Goal: Information Seeking & Learning: Learn about a topic

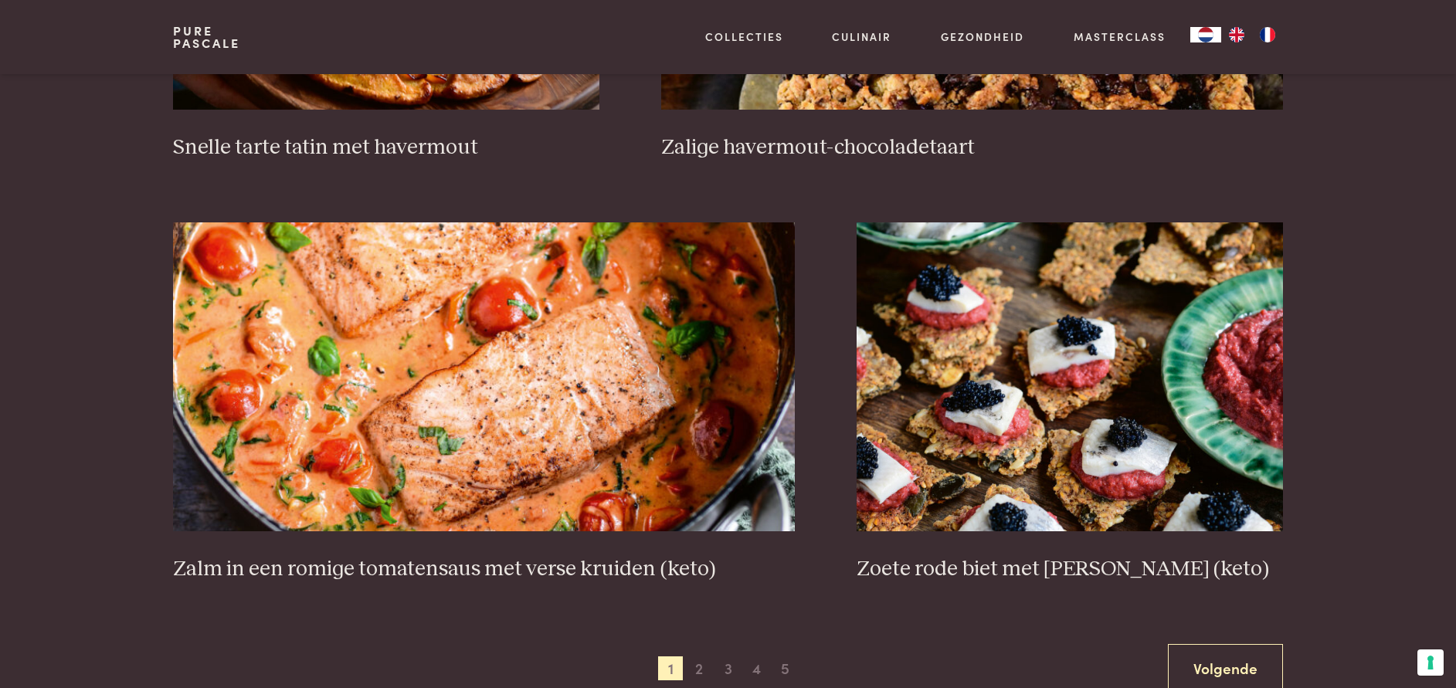
scroll to position [2901, 0]
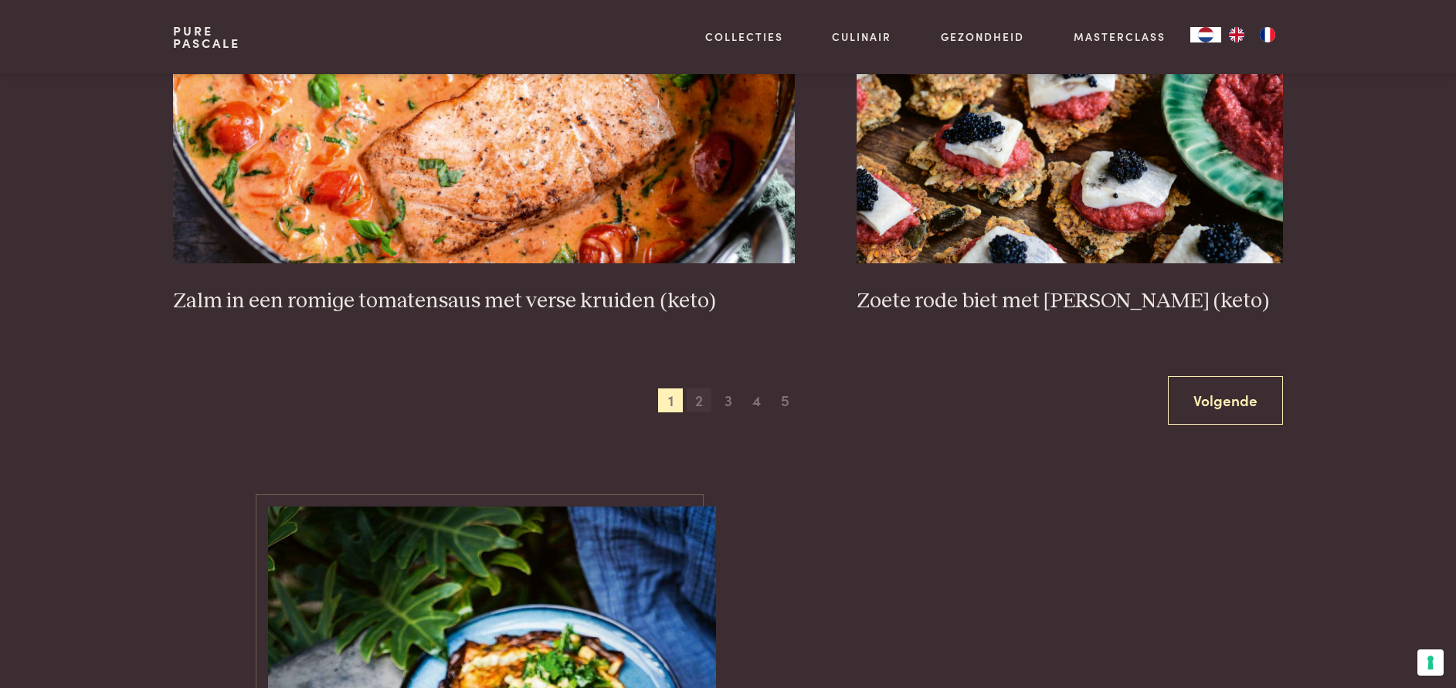
click at [704, 399] on span "2" at bounding box center [699, 401] width 25 height 25
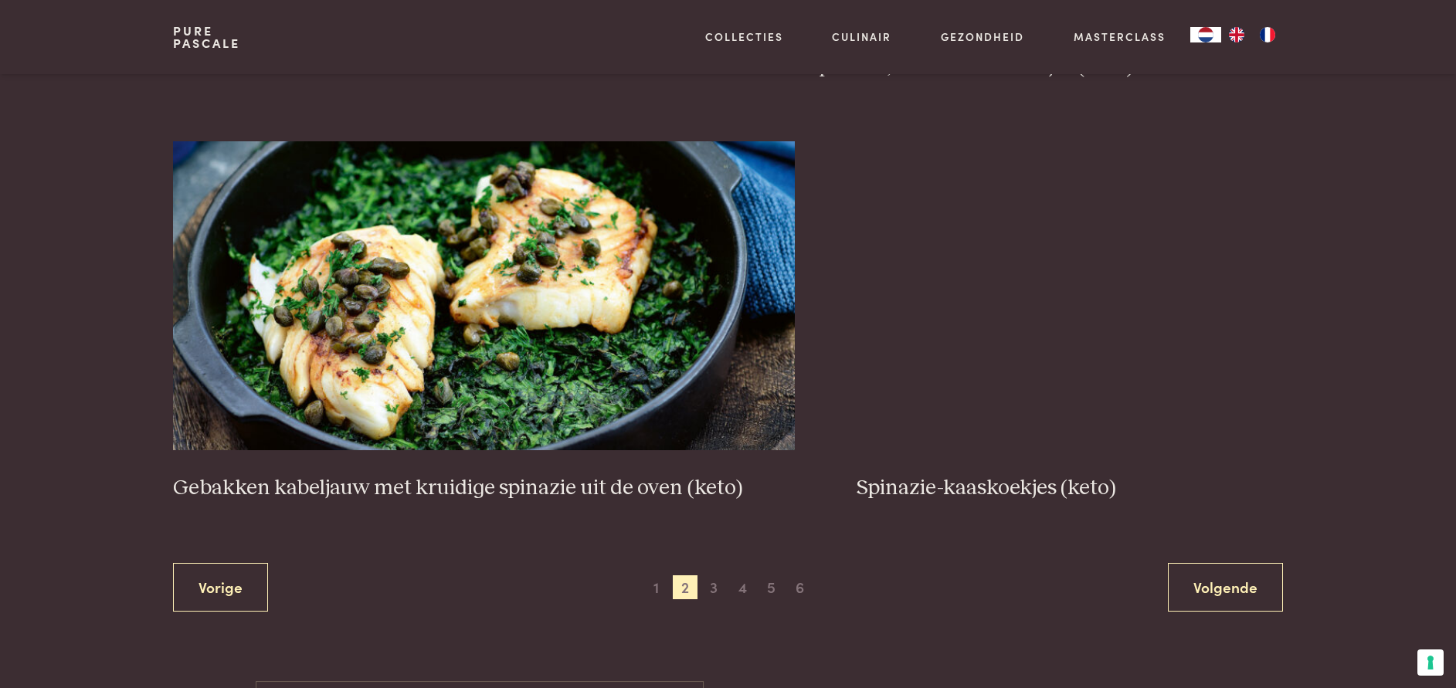
scroll to position [2716, 0]
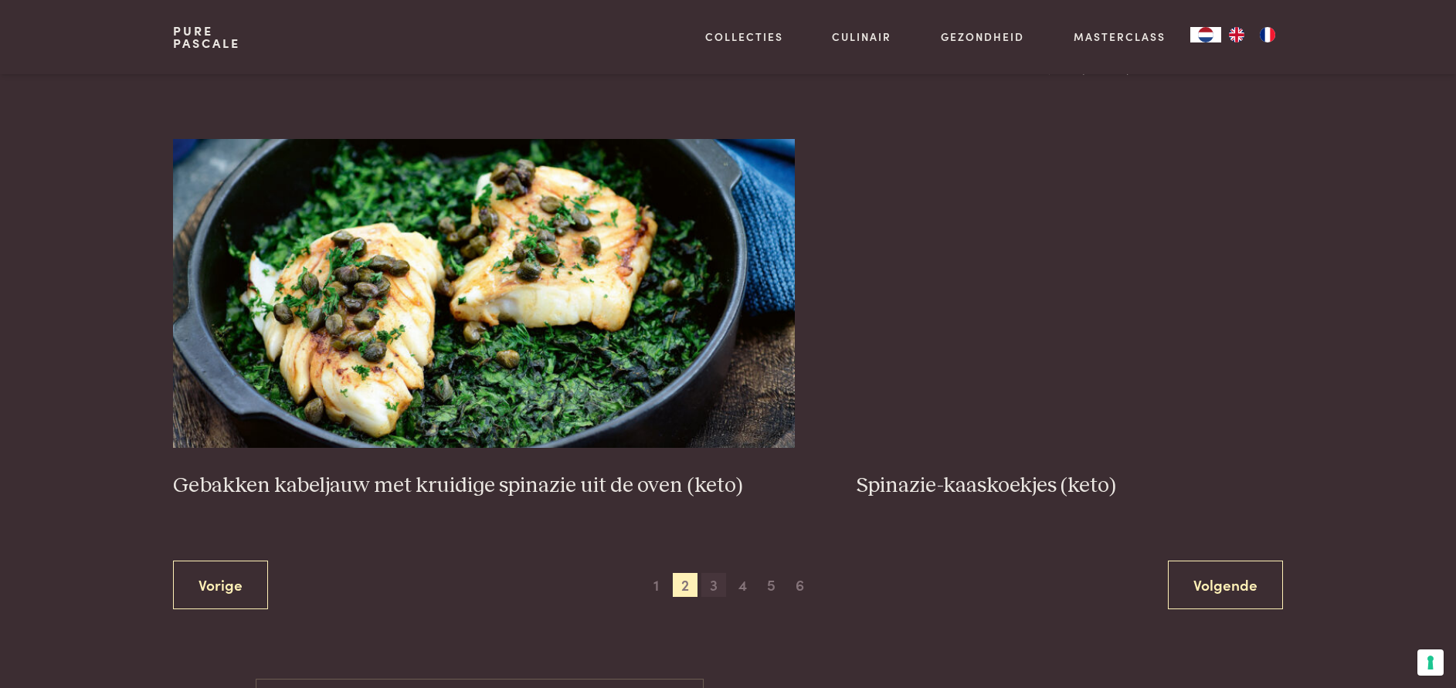
click at [720, 587] on span "3" at bounding box center [714, 585] width 25 height 25
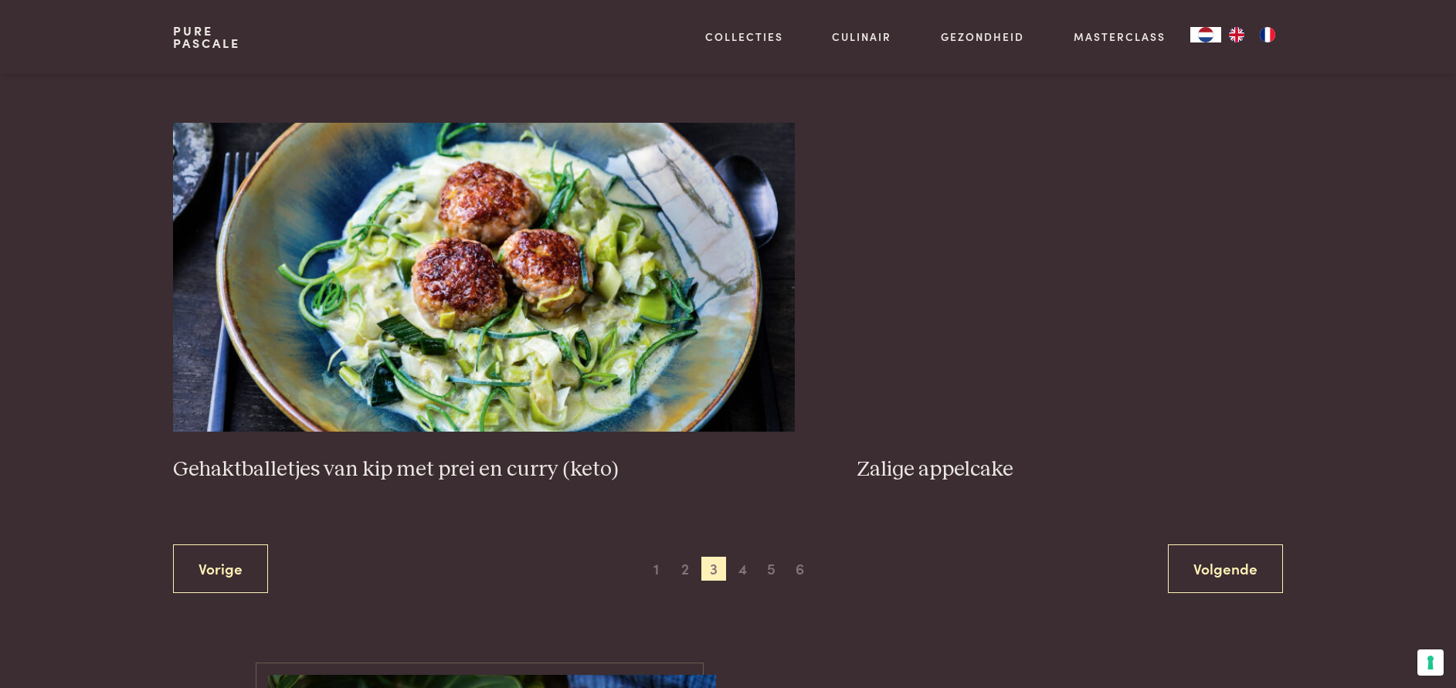
scroll to position [2787, 0]
click at [741, 562] on span "4" at bounding box center [742, 568] width 25 height 25
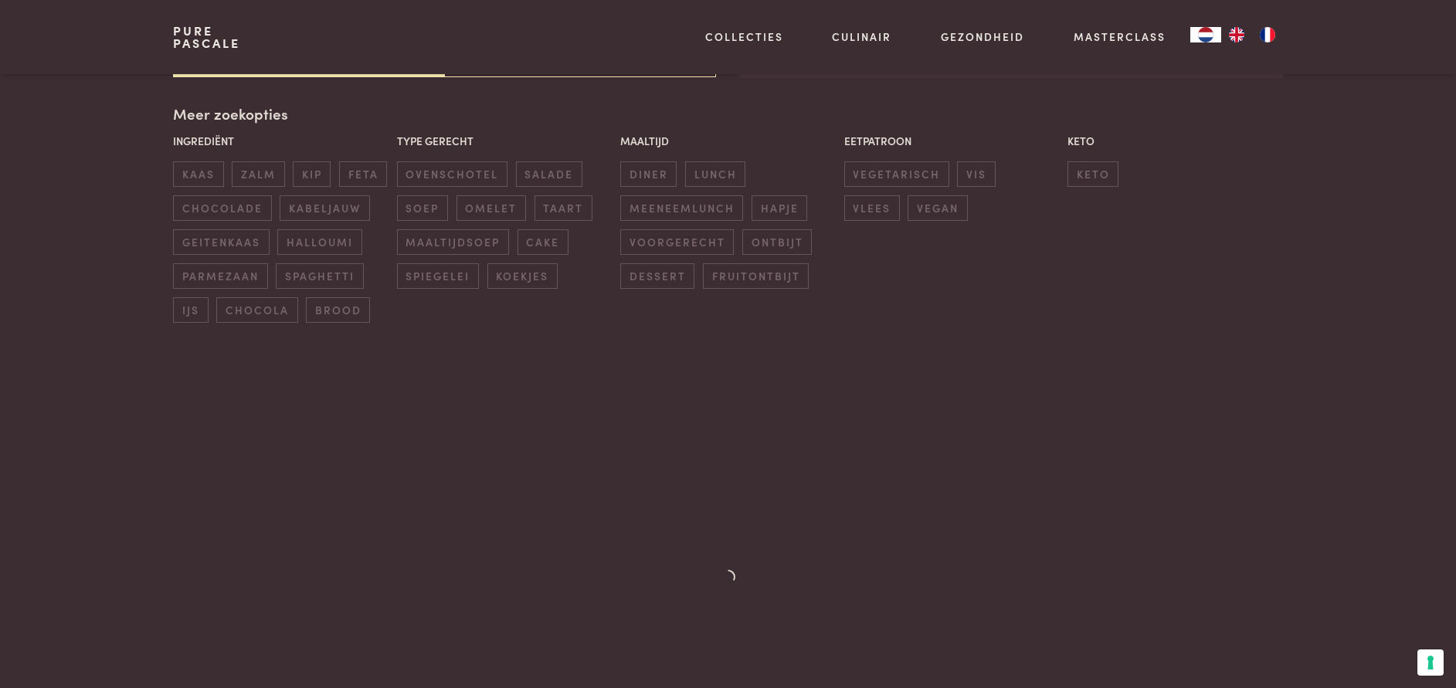
scroll to position [355, 0]
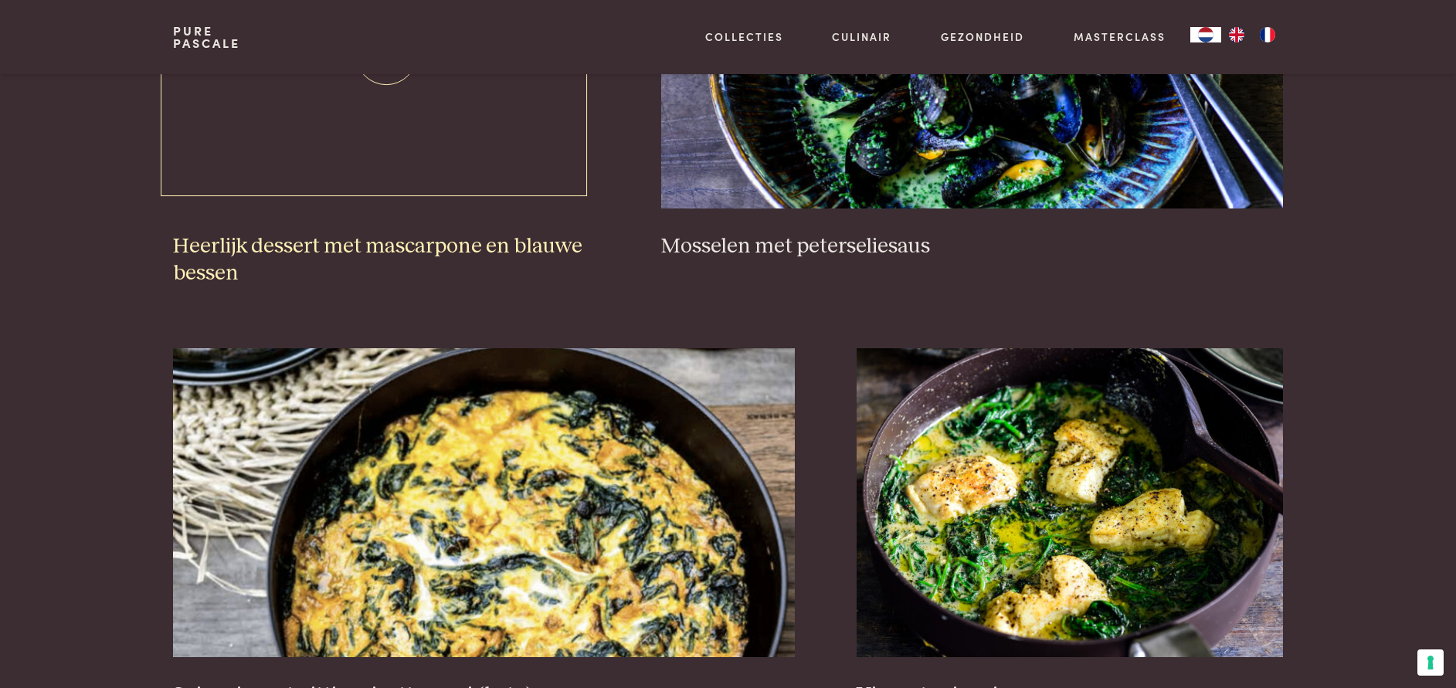
scroll to position [1232, 0]
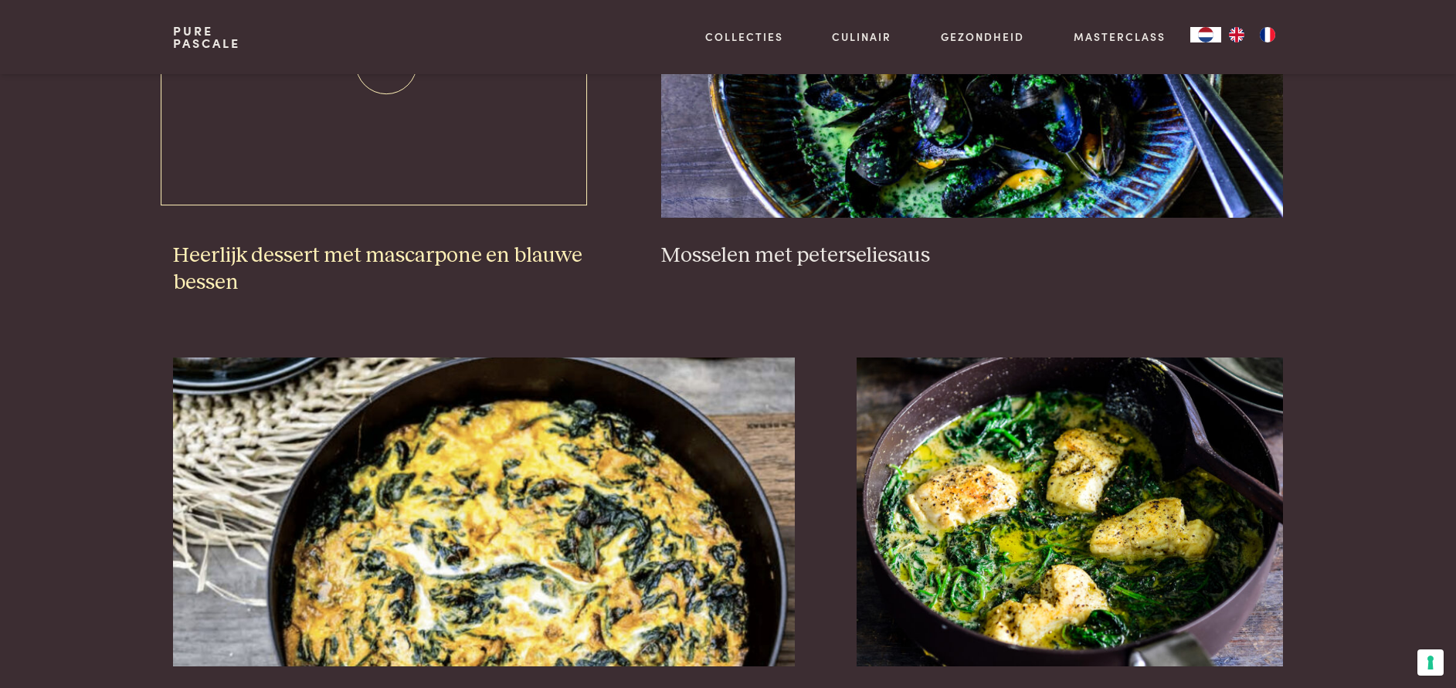
click at [335, 171] on img at bounding box center [386, 63] width 426 height 309
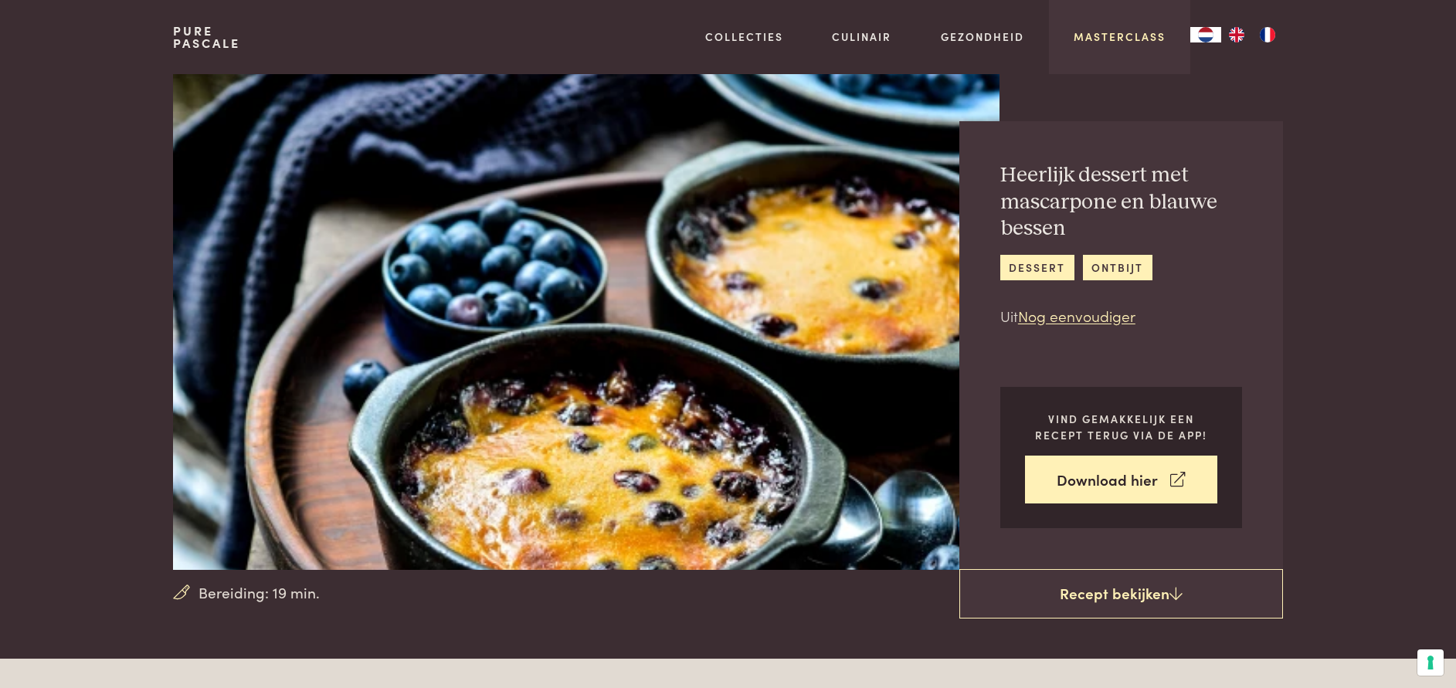
click at [1148, 36] on link "Masterclass" at bounding box center [1120, 37] width 92 height 16
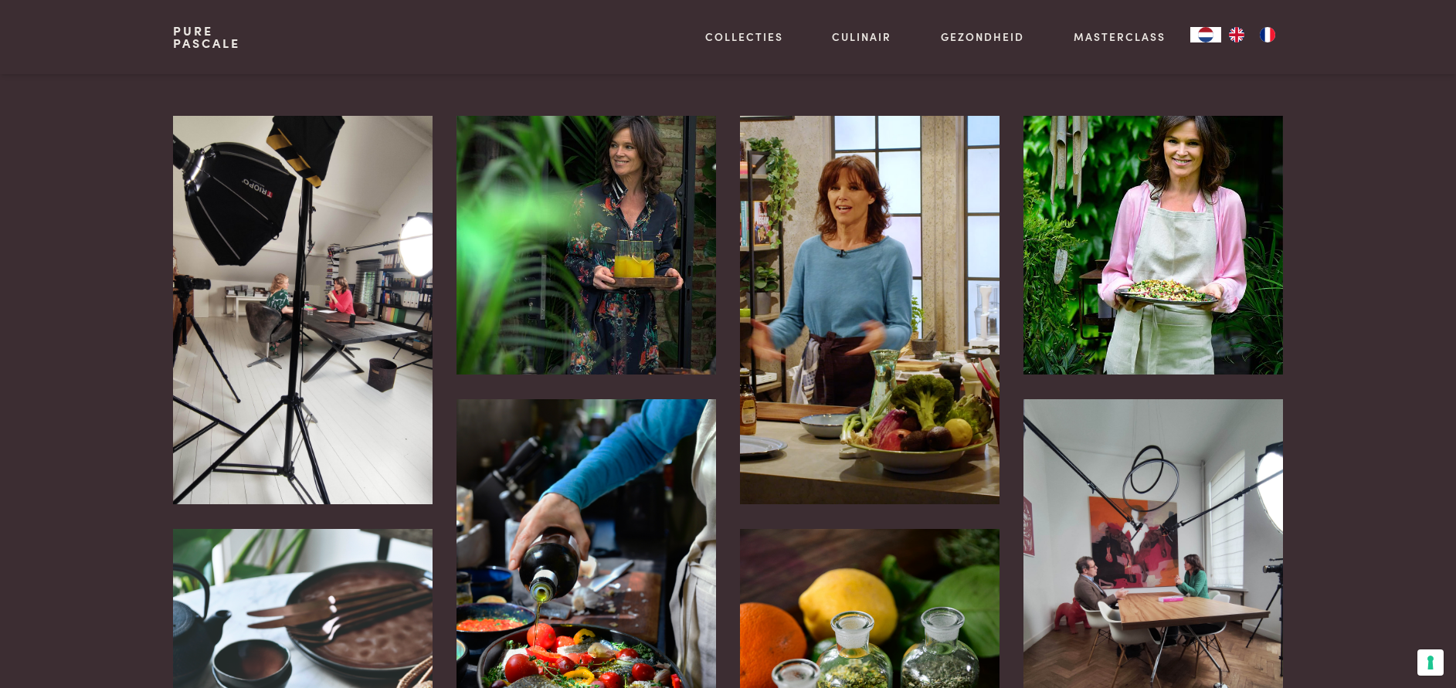
scroll to position [464, 0]
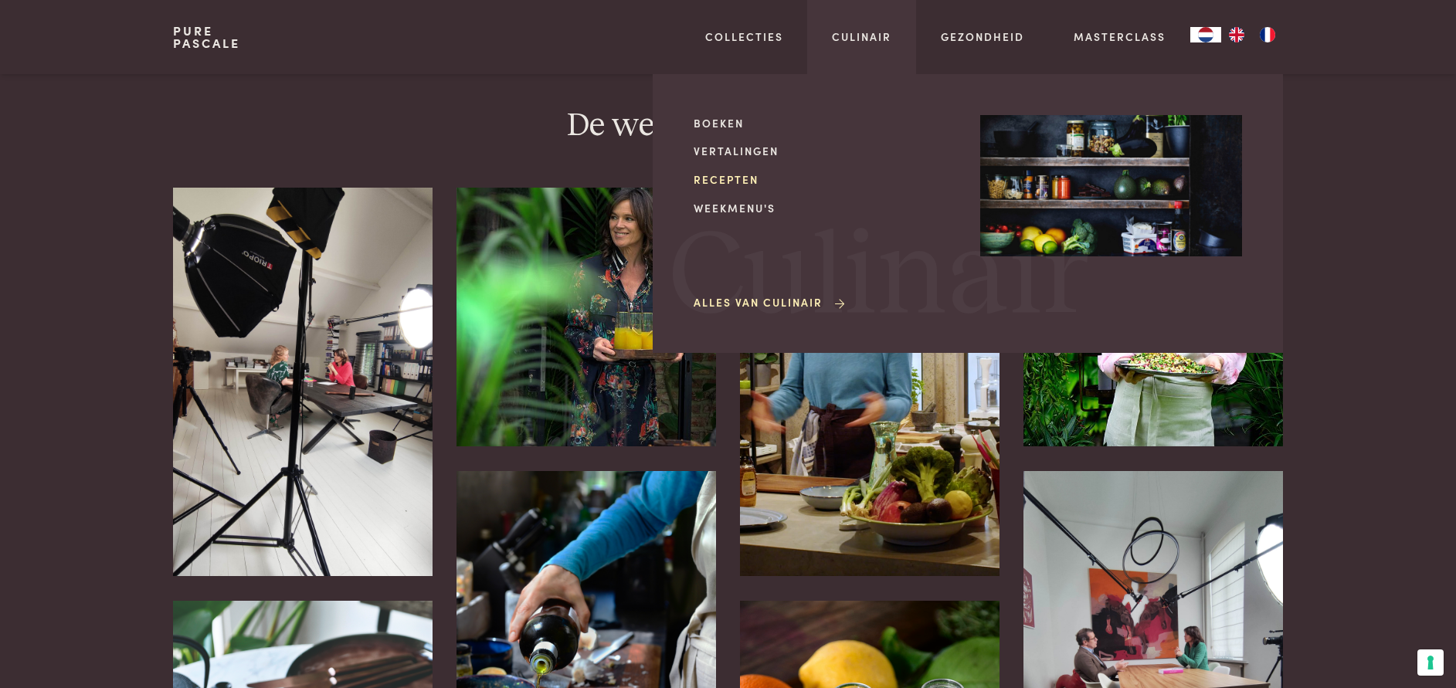
click at [729, 179] on link "Recepten" at bounding box center [825, 180] width 262 height 16
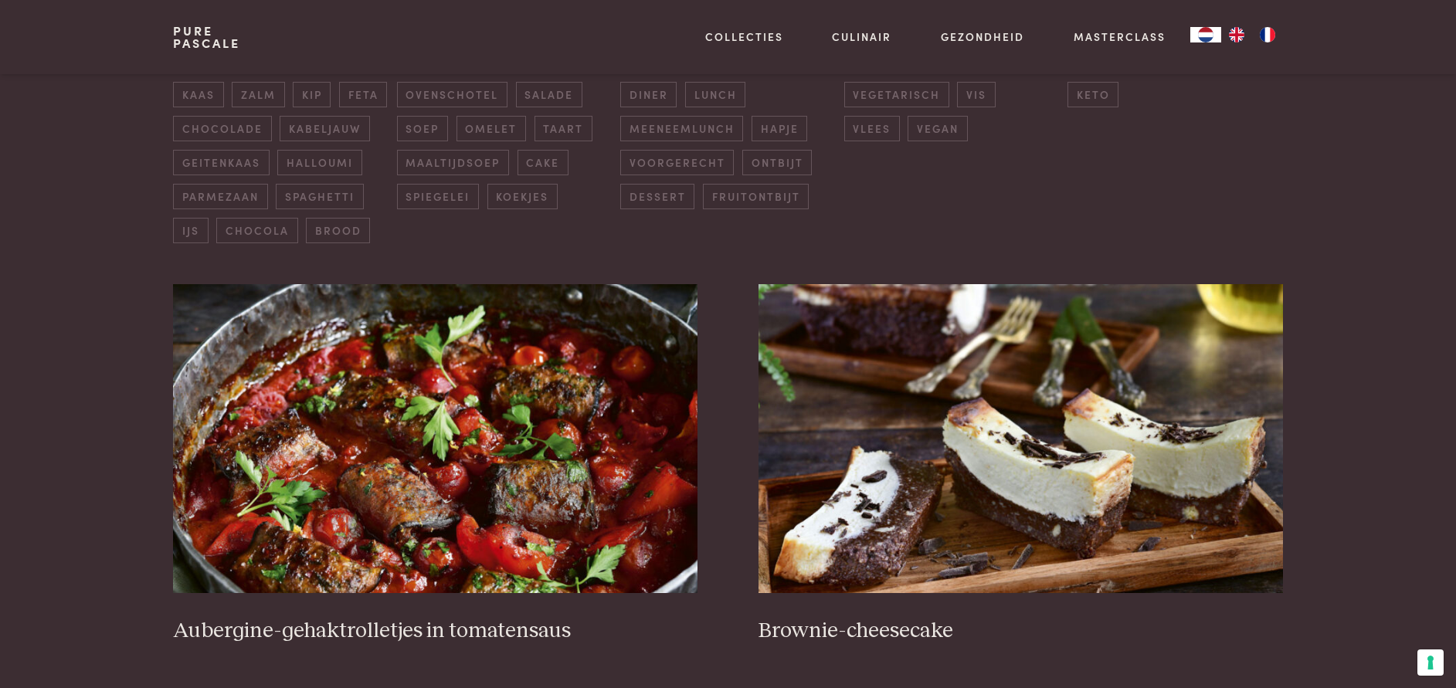
scroll to position [563, 0]
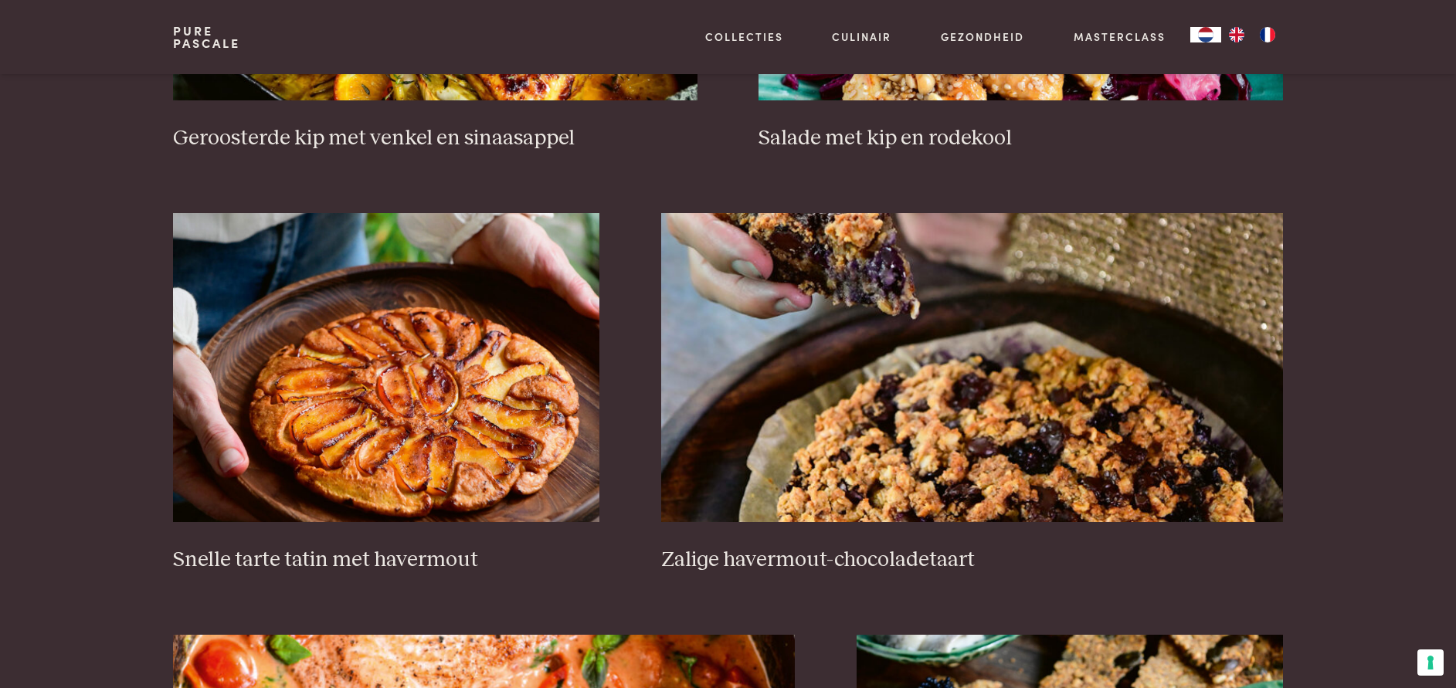
scroll to position [2222, 0]
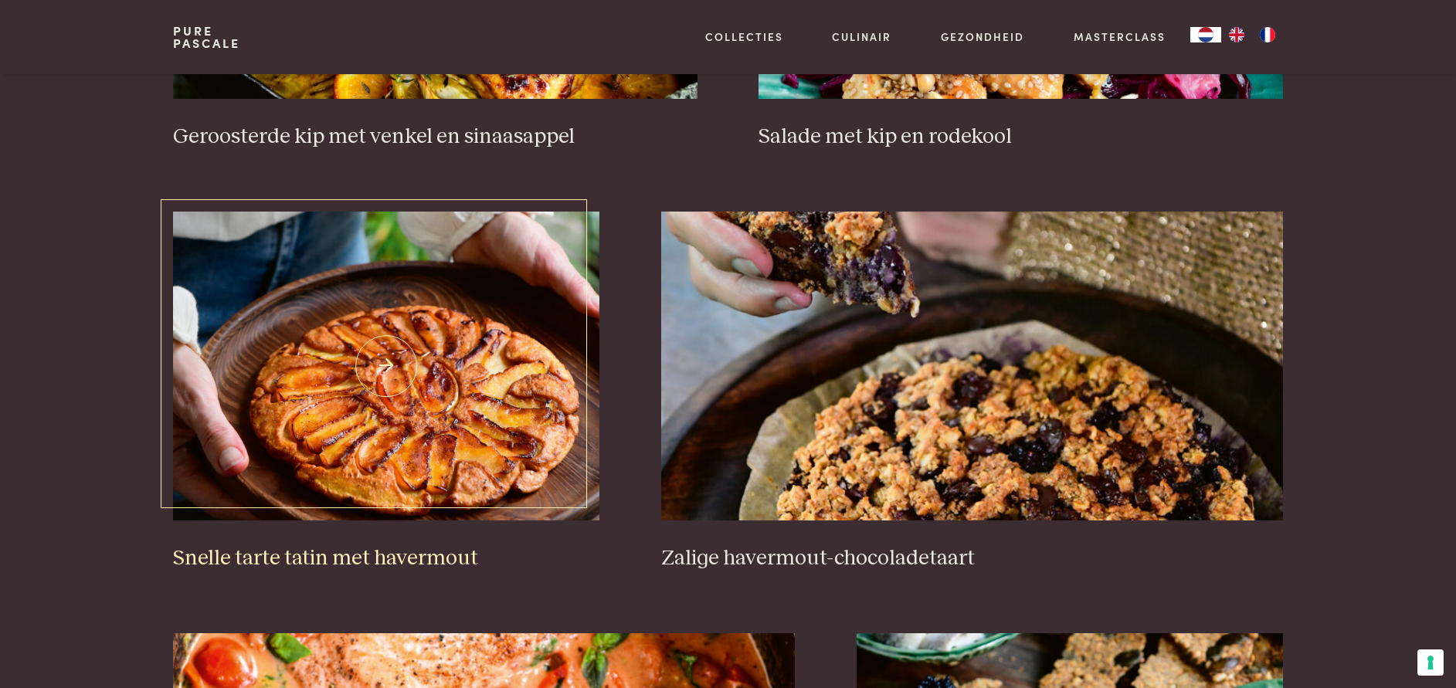
click at [287, 382] on img at bounding box center [386, 366] width 426 height 309
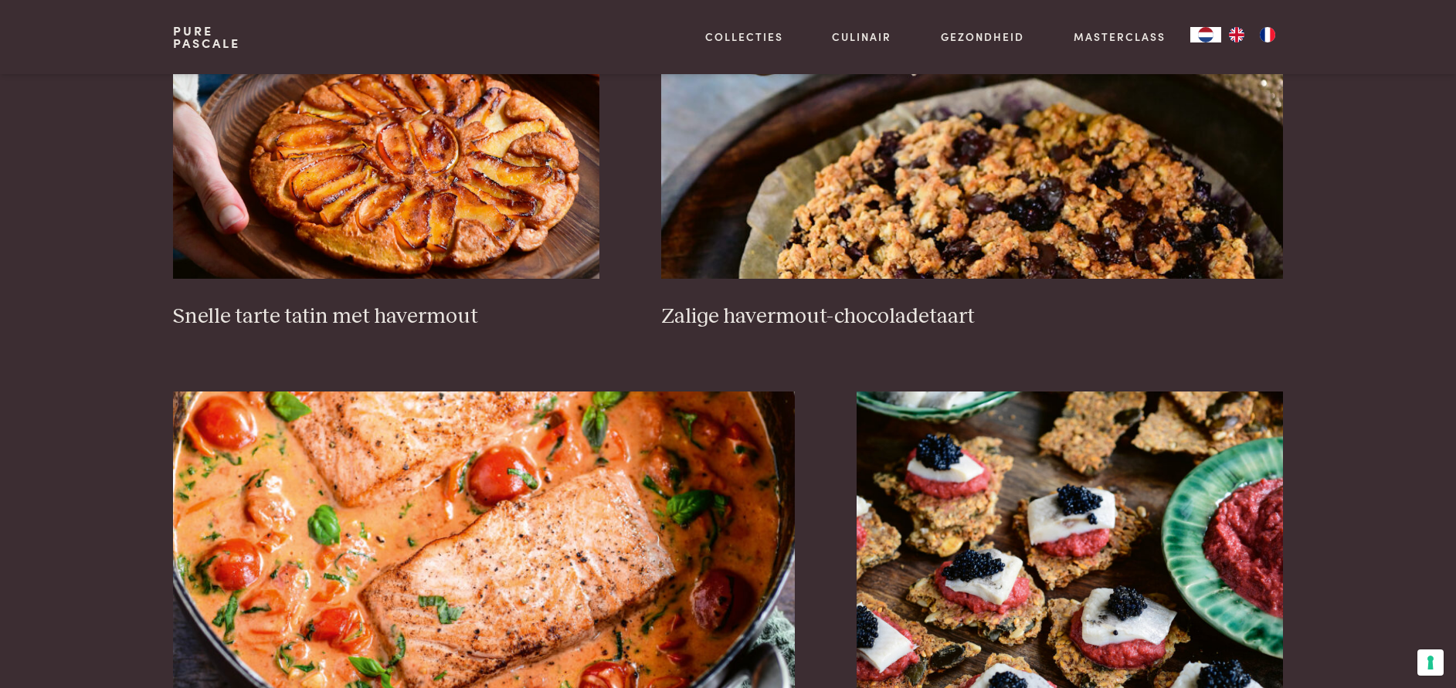
scroll to position [2465, 0]
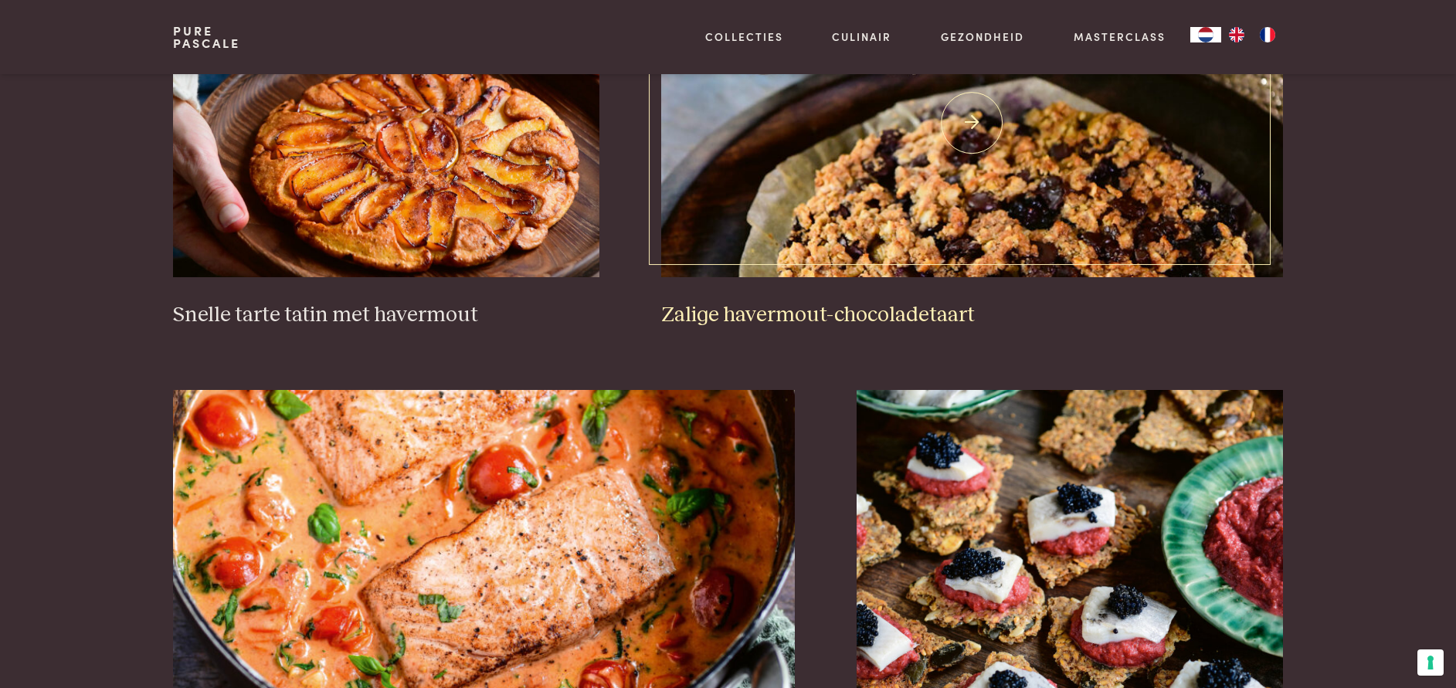
click at [890, 198] on img at bounding box center [972, 122] width 622 height 309
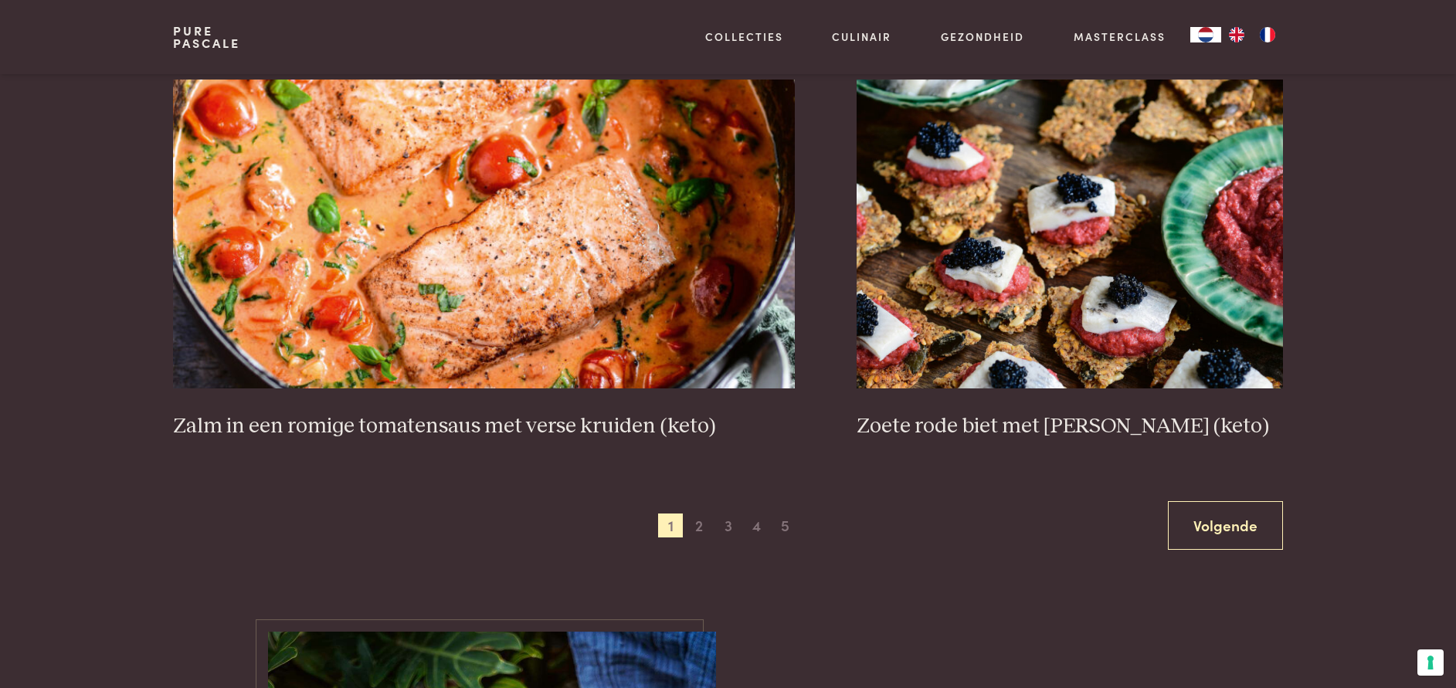
scroll to position [2818, 0]
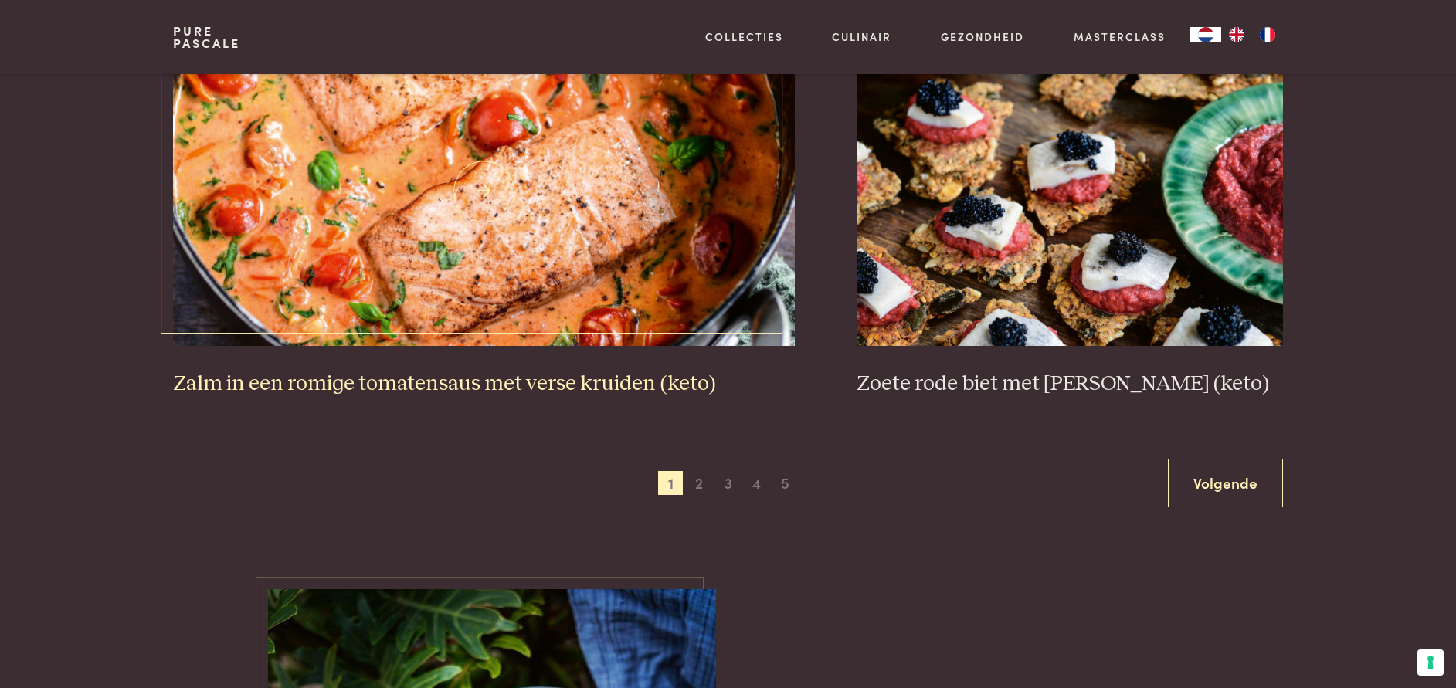
click at [357, 262] on img at bounding box center [484, 191] width 622 height 309
click at [784, 489] on span "5" at bounding box center [785, 483] width 25 height 25
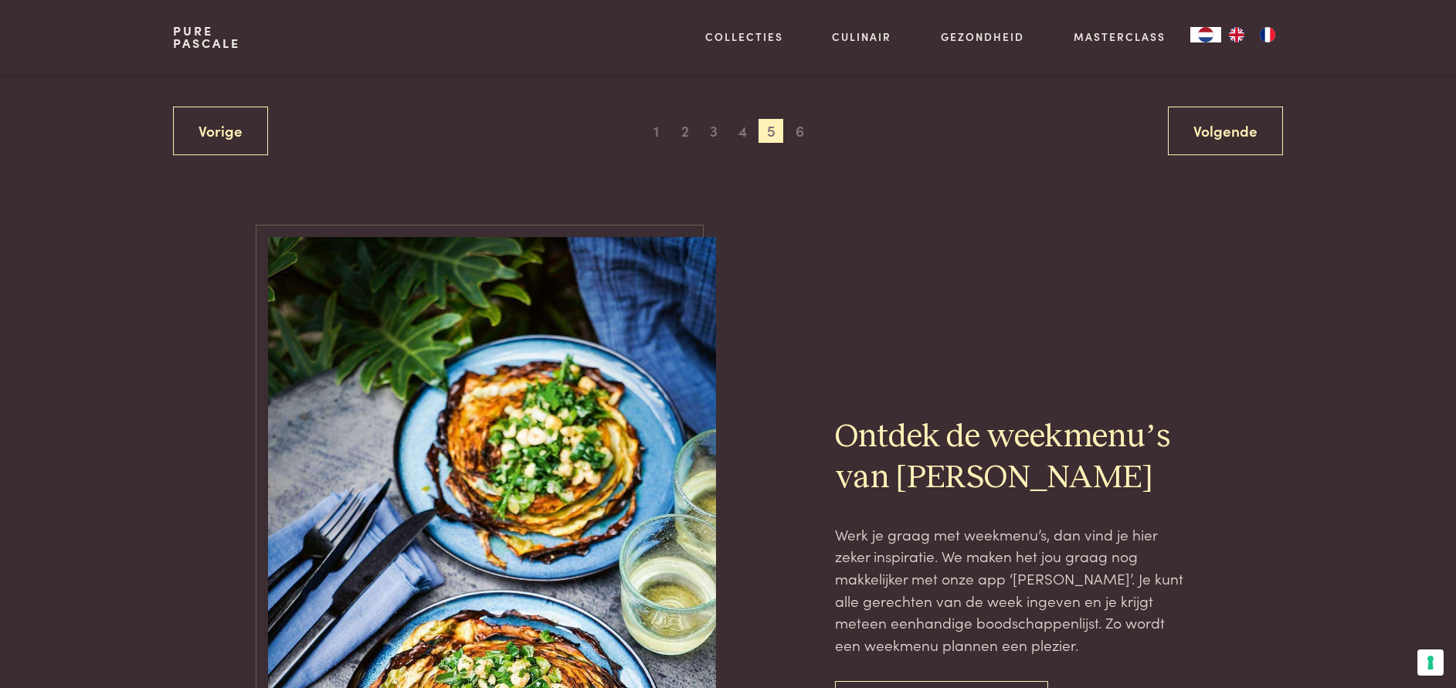
scroll to position [3369, 0]
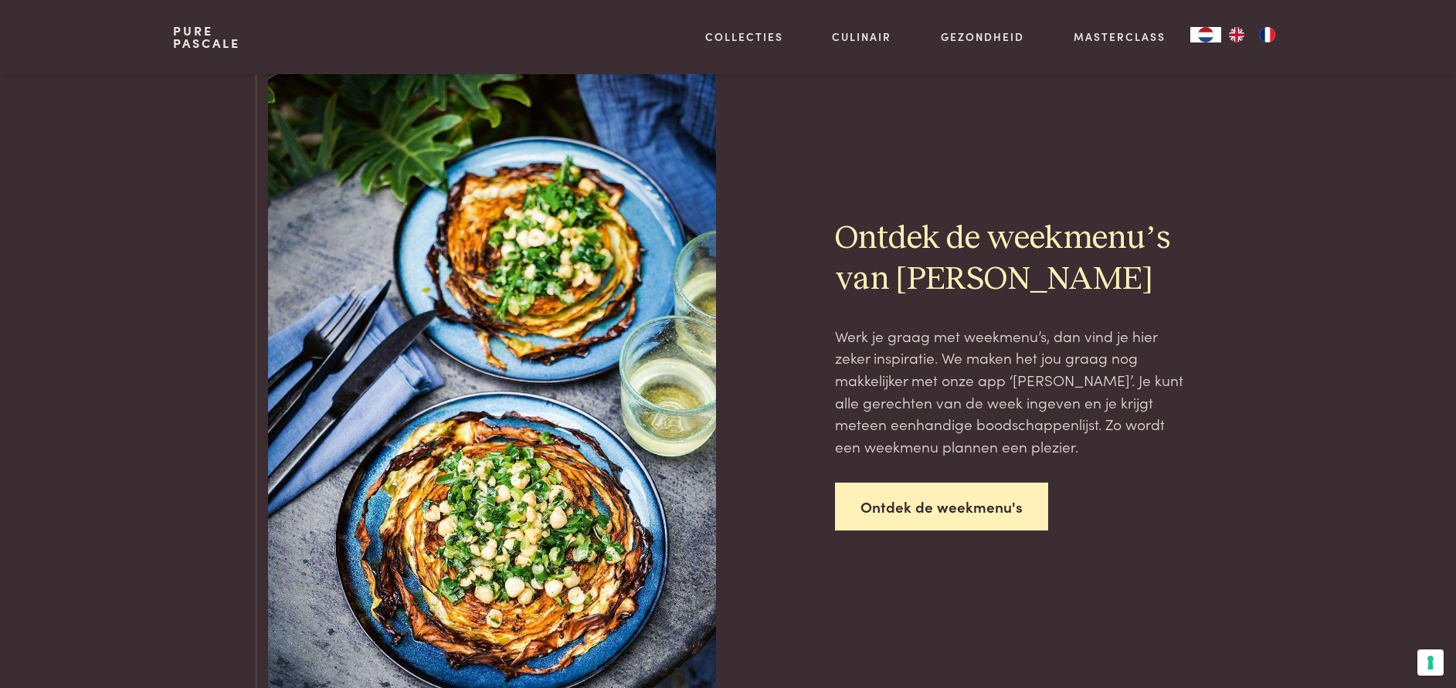
click at [865, 497] on link "Ontdek de weekmenu's" at bounding box center [941, 507] width 213 height 49
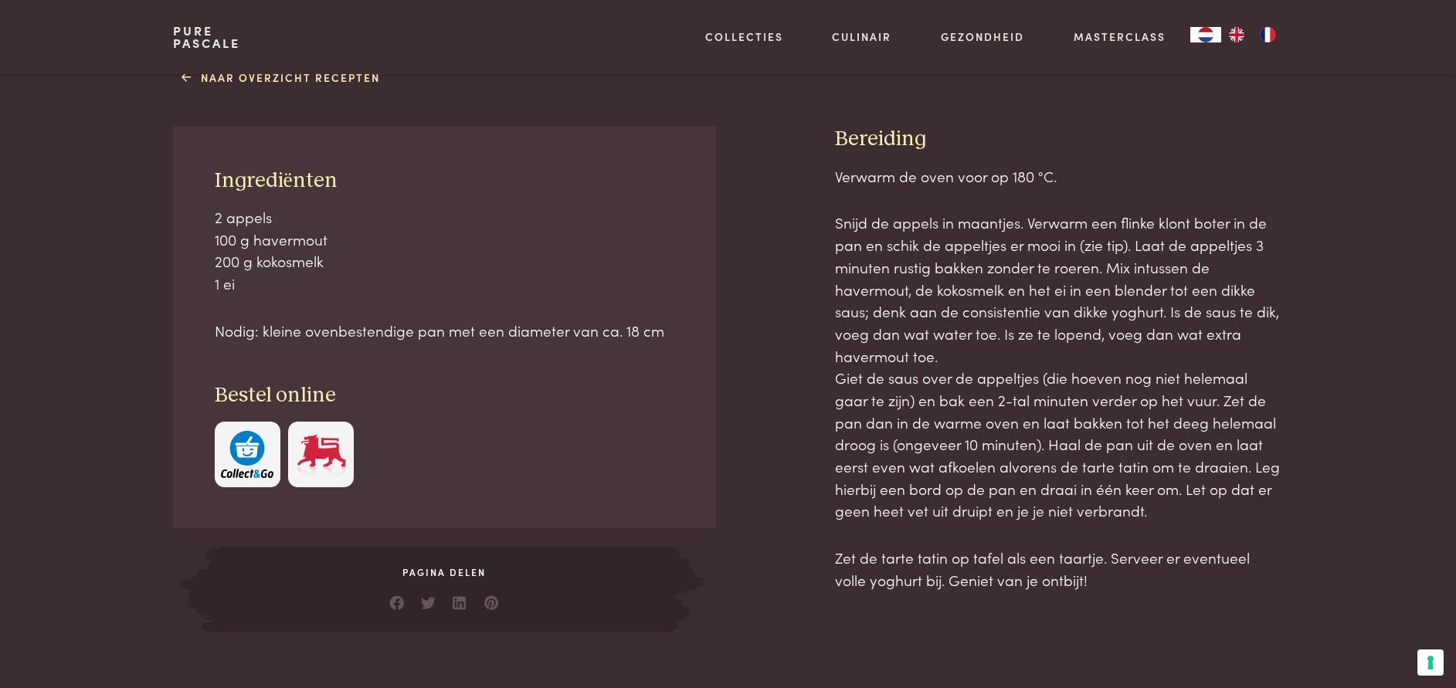
scroll to position [646, 0]
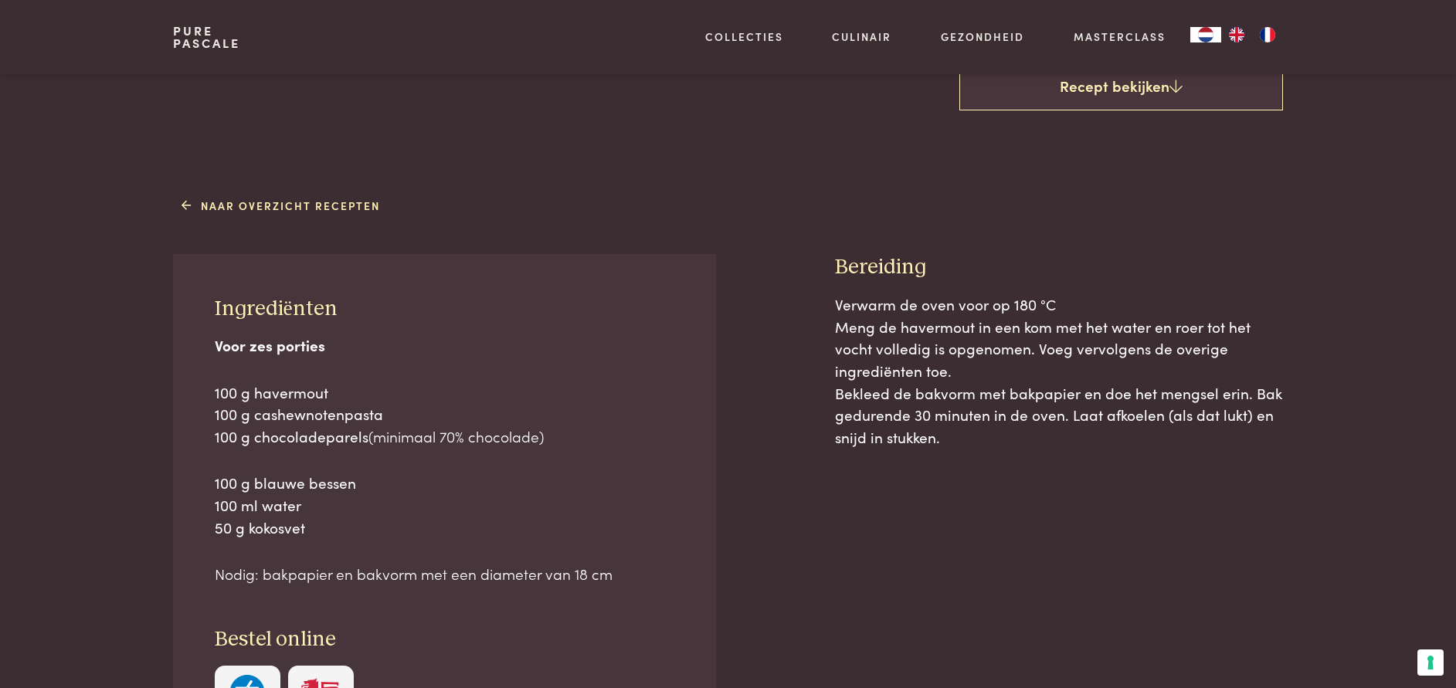
scroll to position [551, 0]
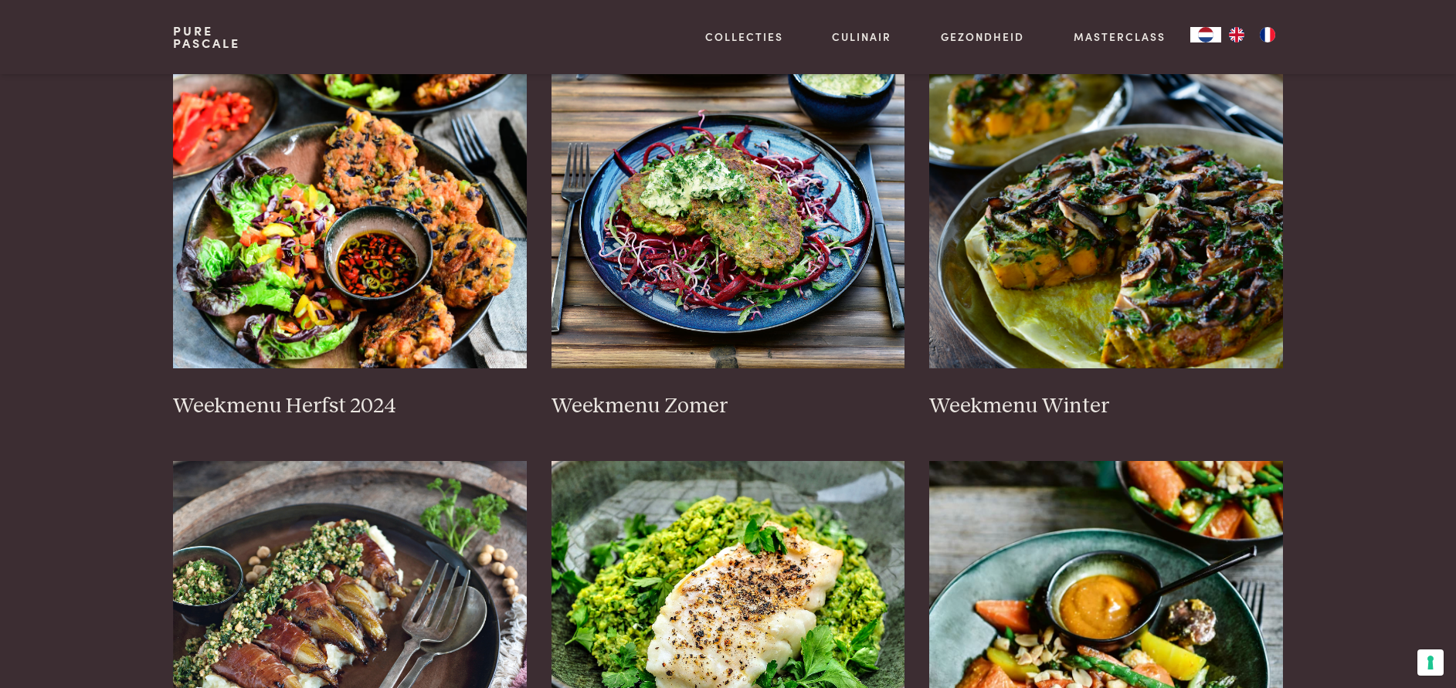
scroll to position [338, 0]
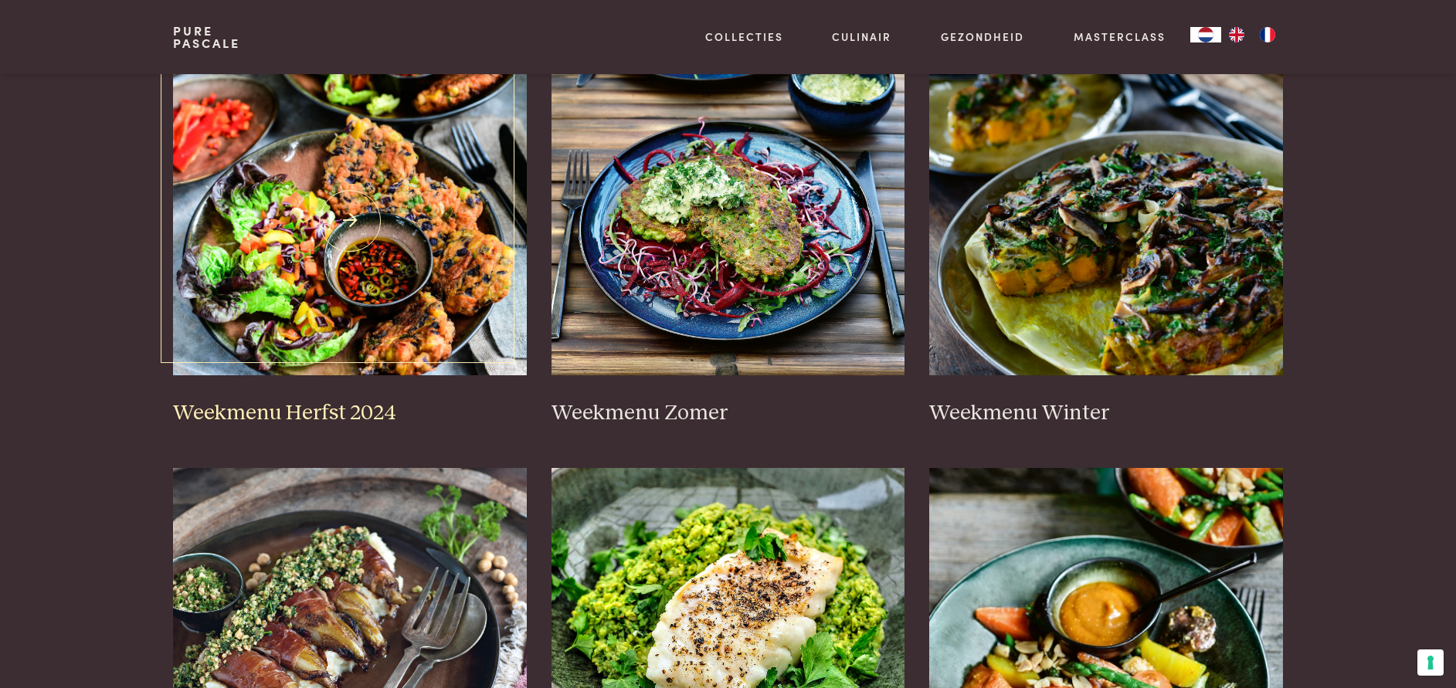
click at [312, 265] on img at bounding box center [350, 220] width 354 height 309
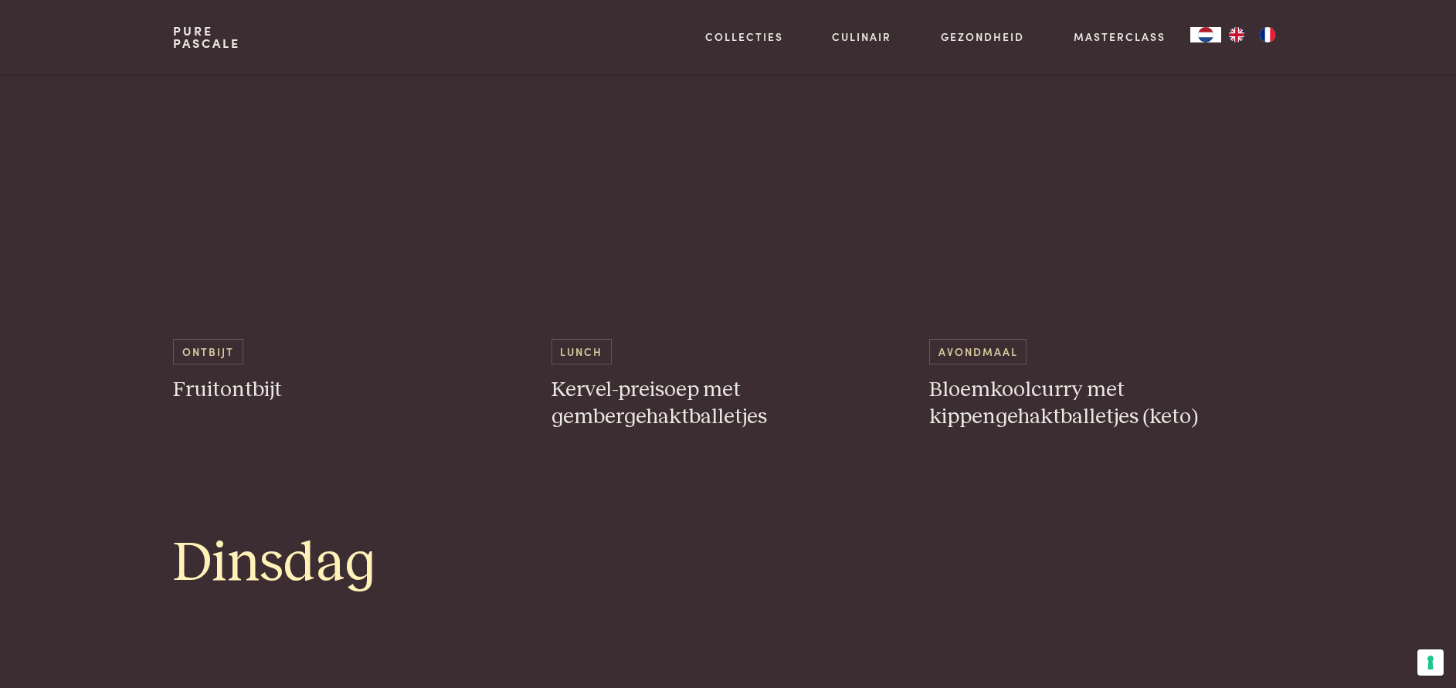
scroll to position [977, 0]
click at [994, 550] on h1 "Dinsdag" at bounding box center [727, 563] width 1109 height 70
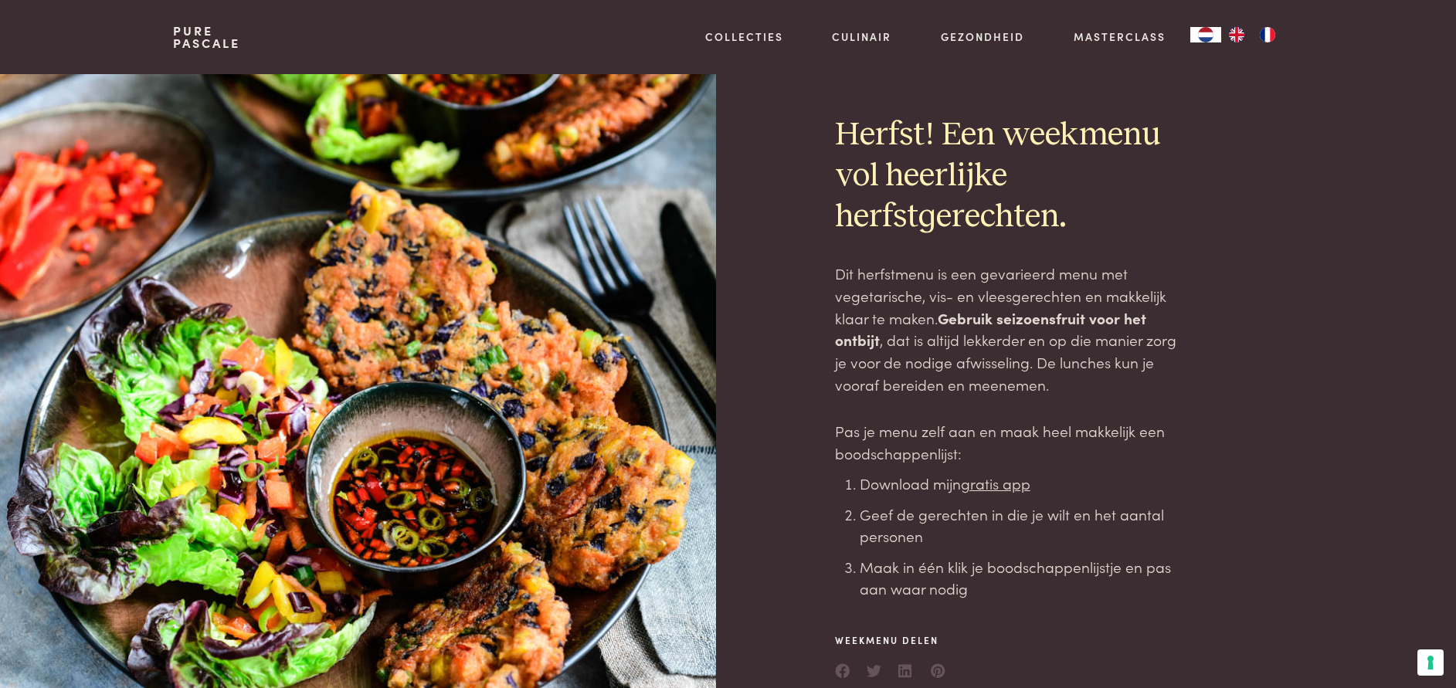
scroll to position [0, 0]
click at [192, 33] on link "Pure Pascale" at bounding box center [206, 37] width 67 height 25
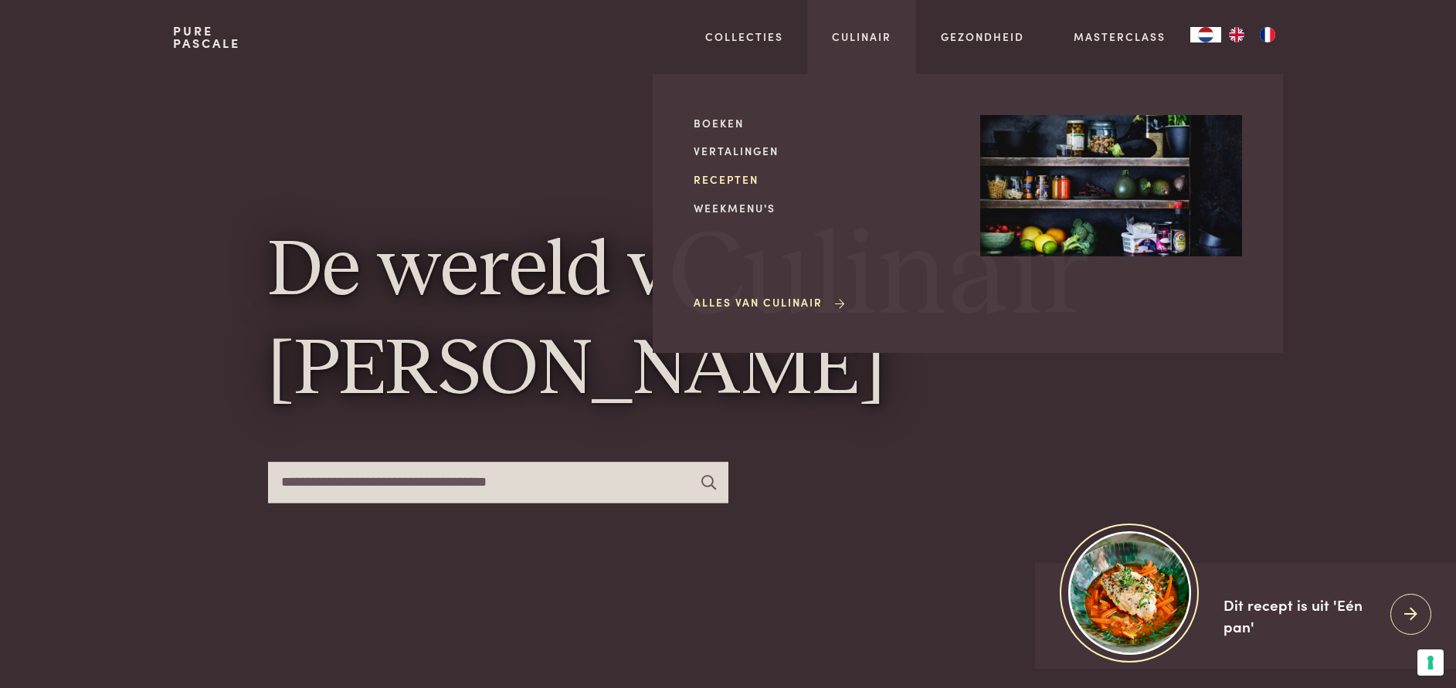
click at [725, 182] on link "Recepten" at bounding box center [825, 180] width 262 height 16
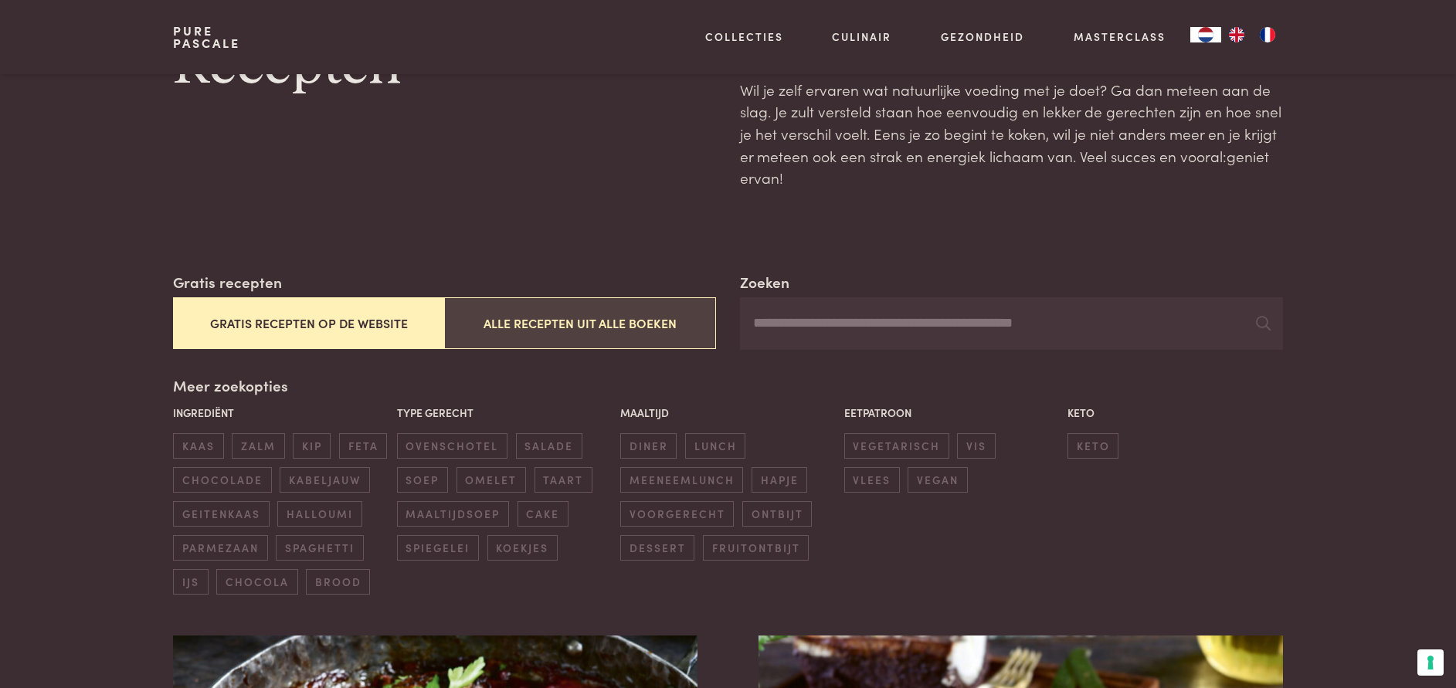
click at [615, 341] on button "Alle recepten uit alle boeken" at bounding box center [579, 323] width 271 height 52
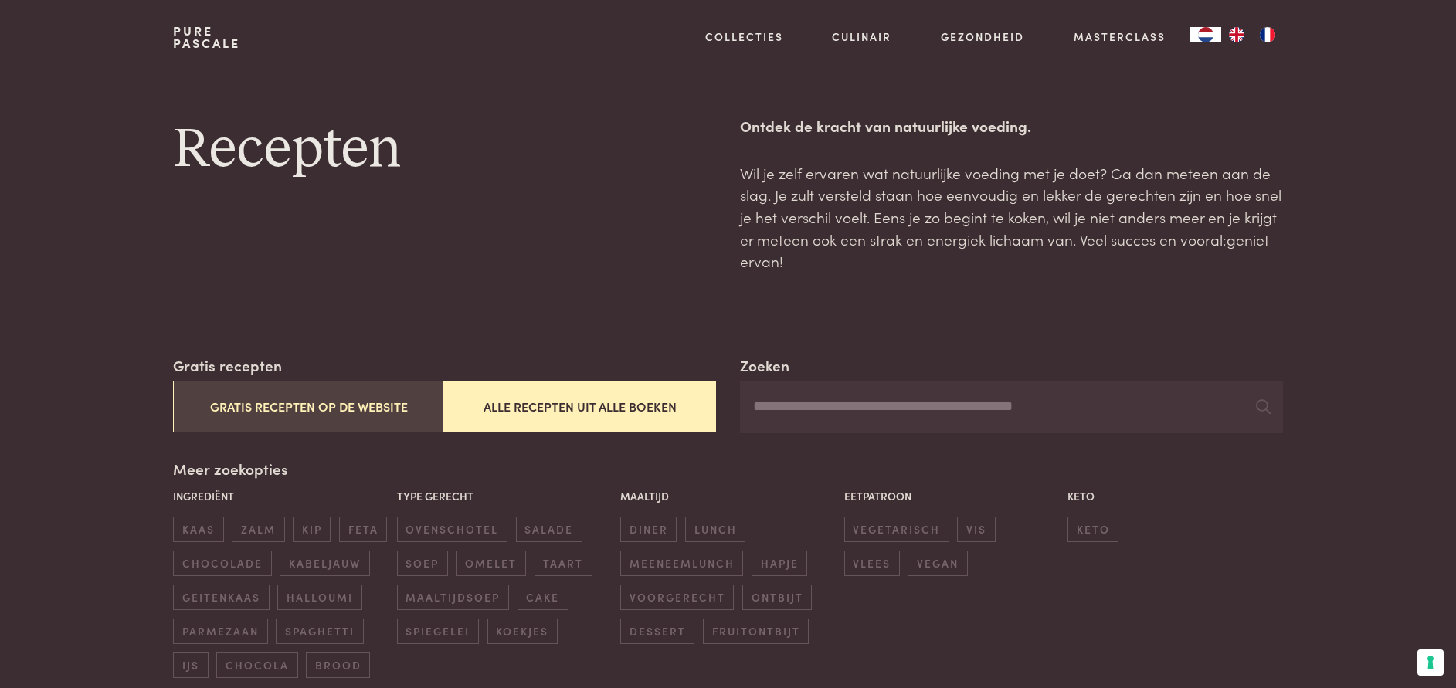
click at [401, 397] on button "Gratis recepten op de website" at bounding box center [308, 407] width 271 height 52
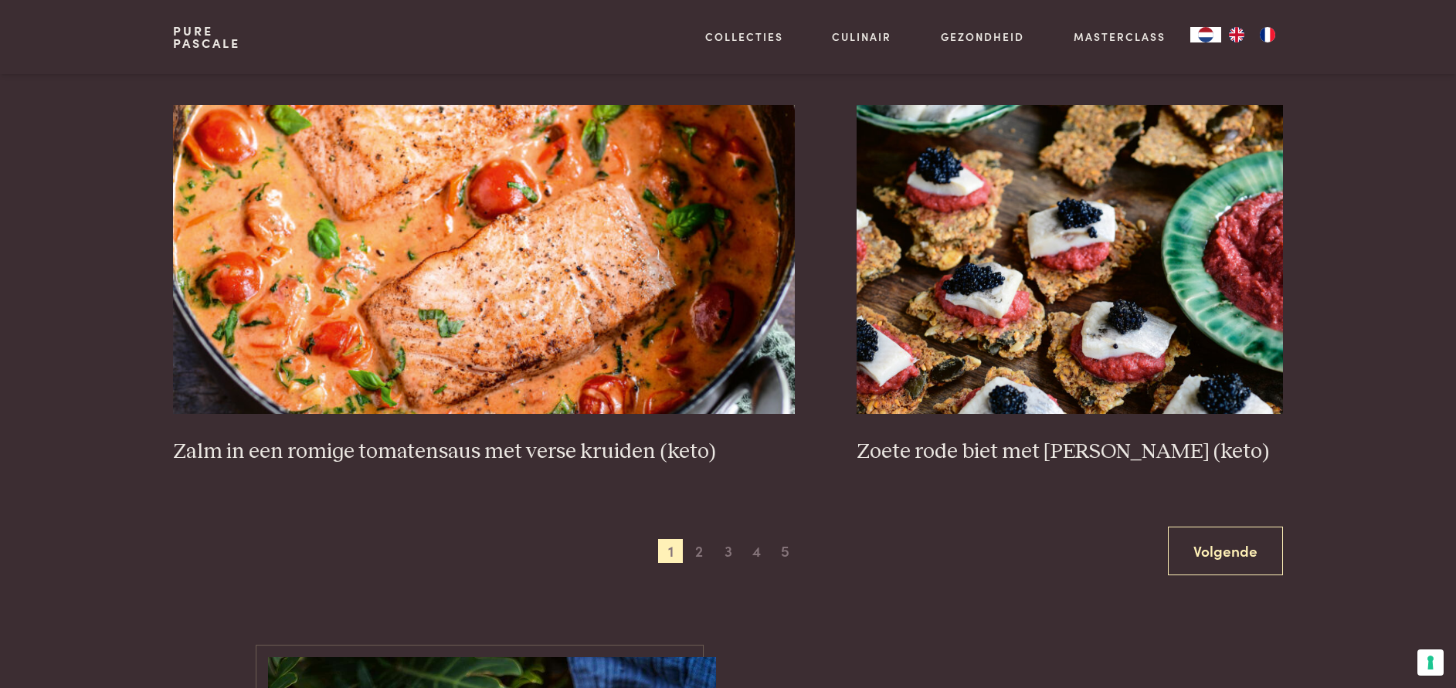
scroll to position [2751, 0]
click at [696, 555] on span "2" at bounding box center [699, 550] width 25 height 25
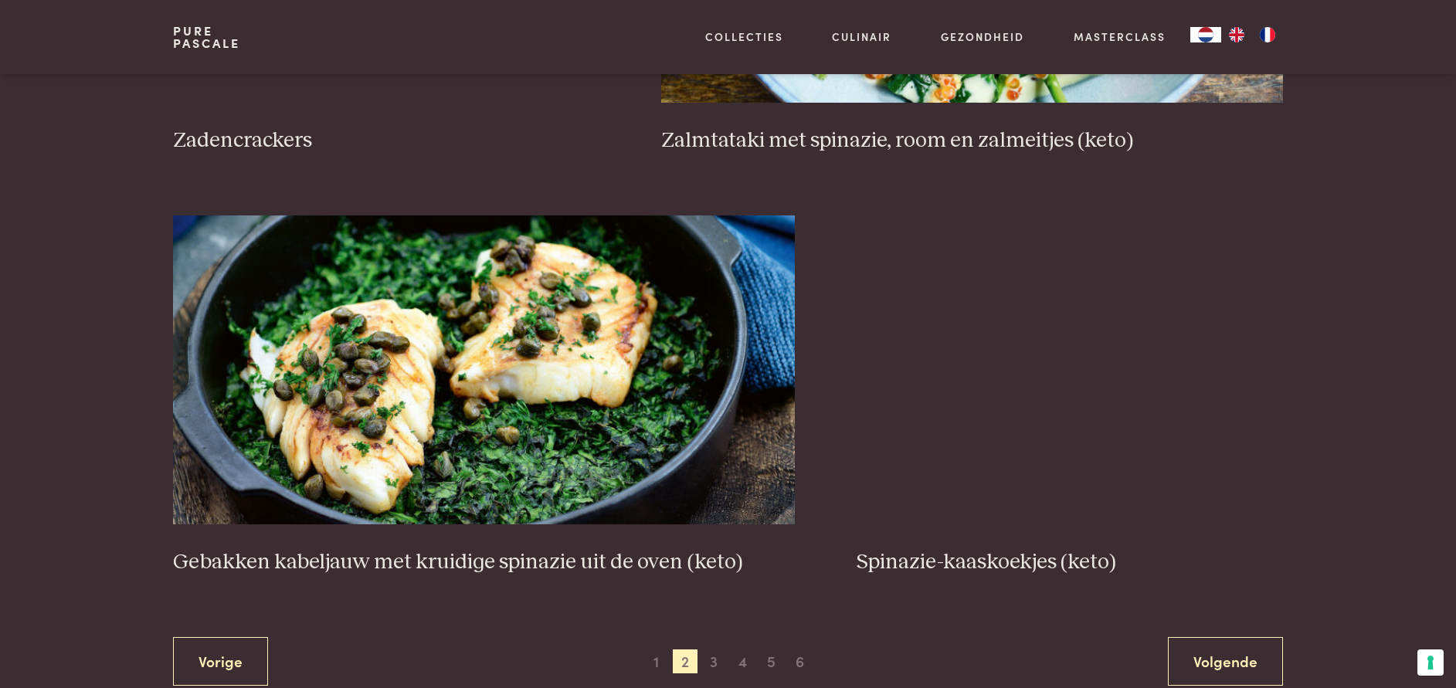
scroll to position [2641, 0]
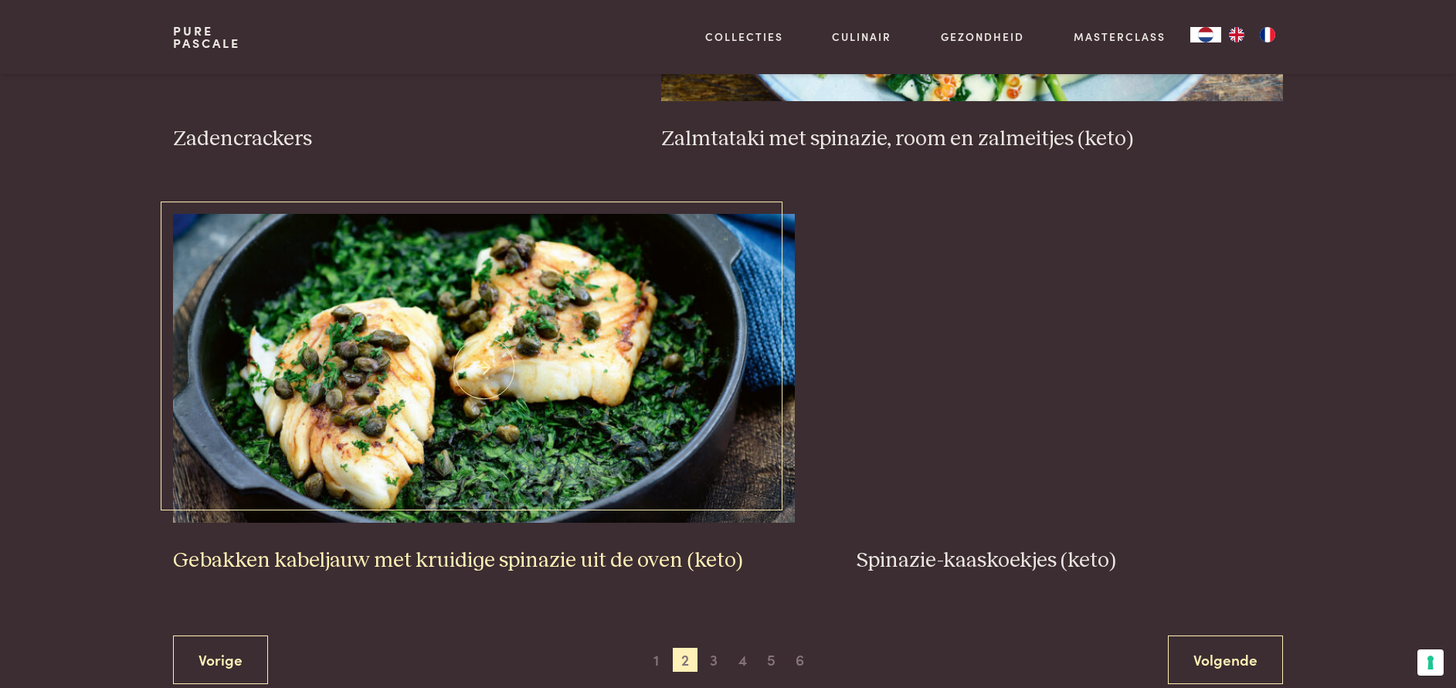
click at [476, 420] on img at bounding box center [484, 368] width 622 height 309
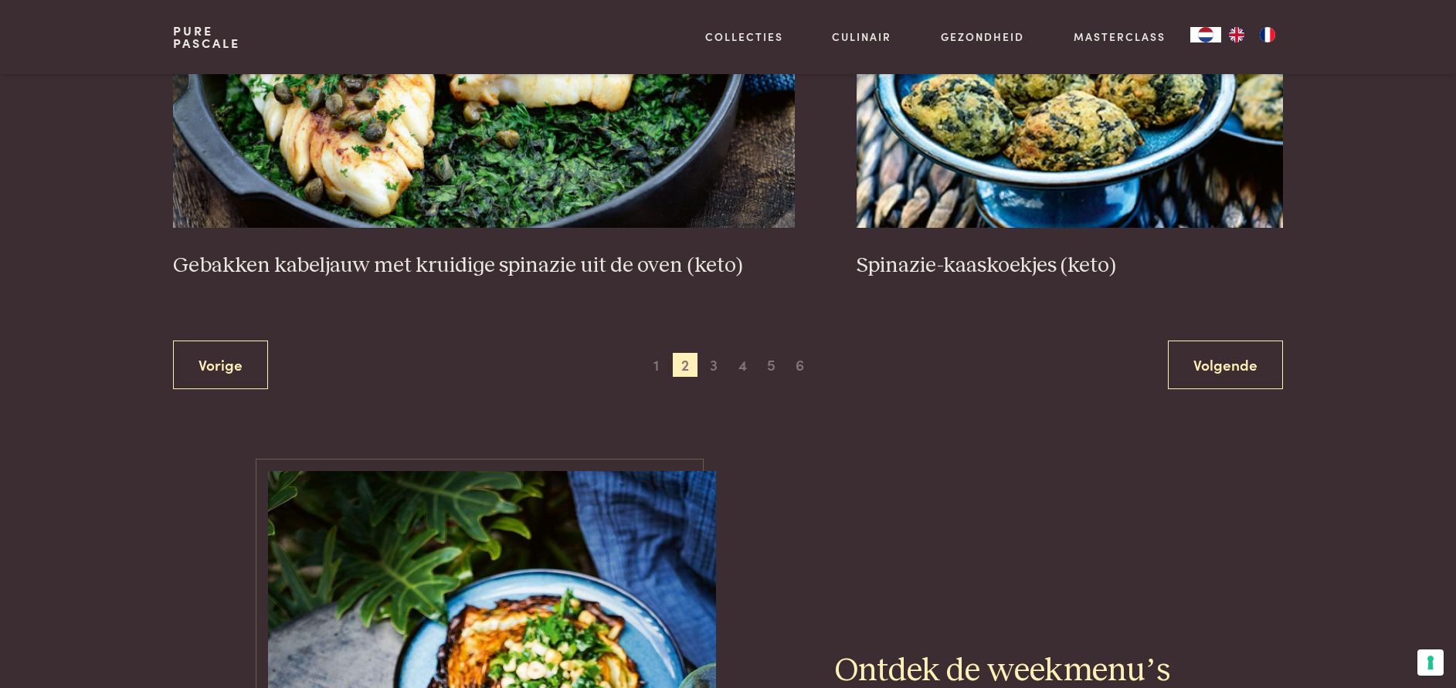
scroll to position [2940, 0]
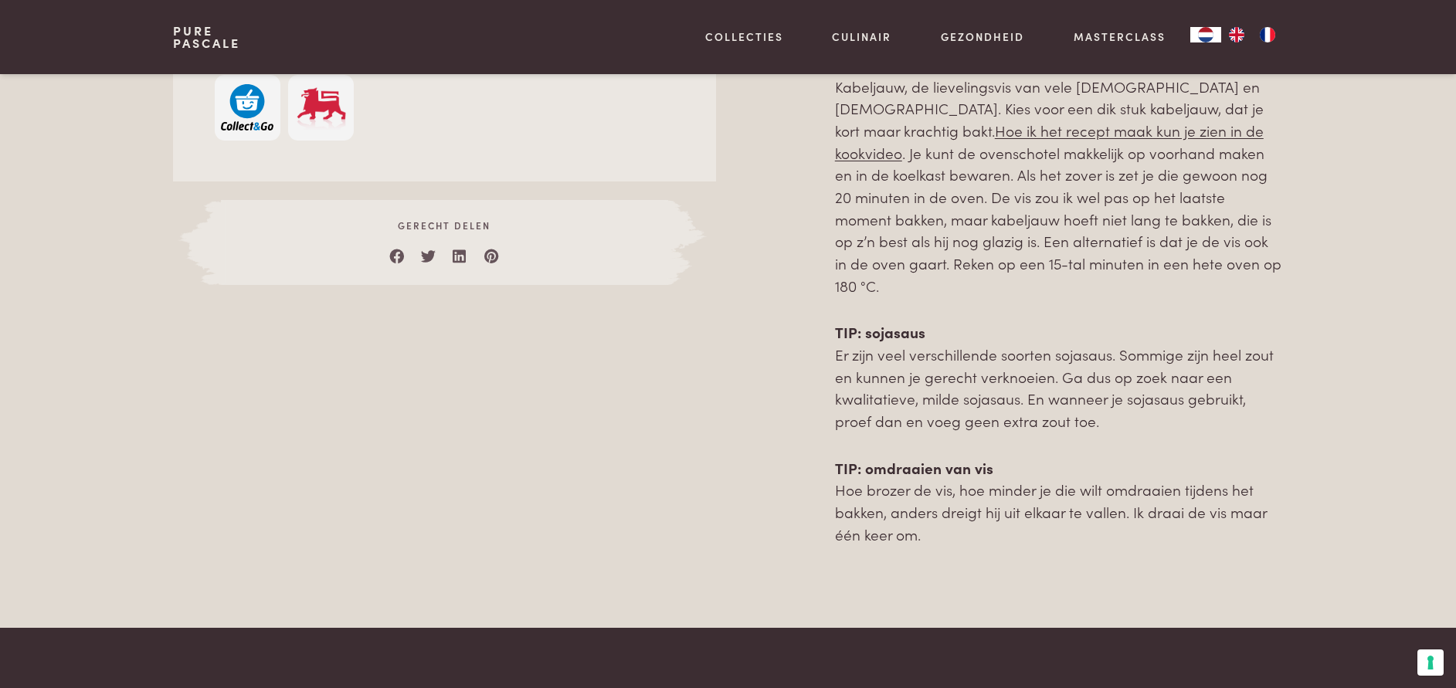
scroll to position [1119, 0]
